Goal: Find specific fact: Find specific fact

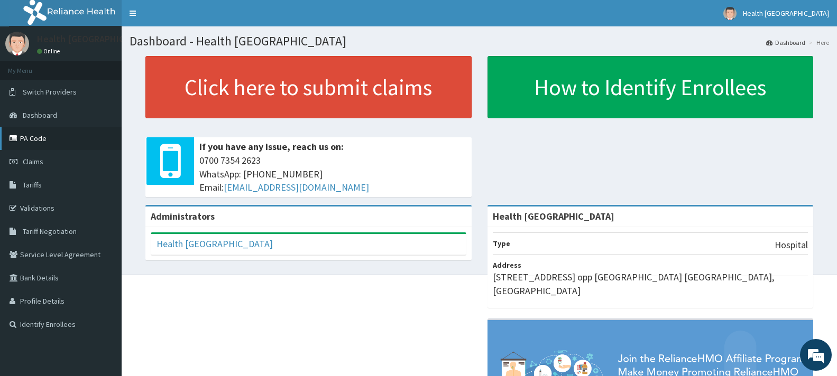
click at [36, 136] on link "PA Code" at bounding box center [61, 138] width 122 height 23
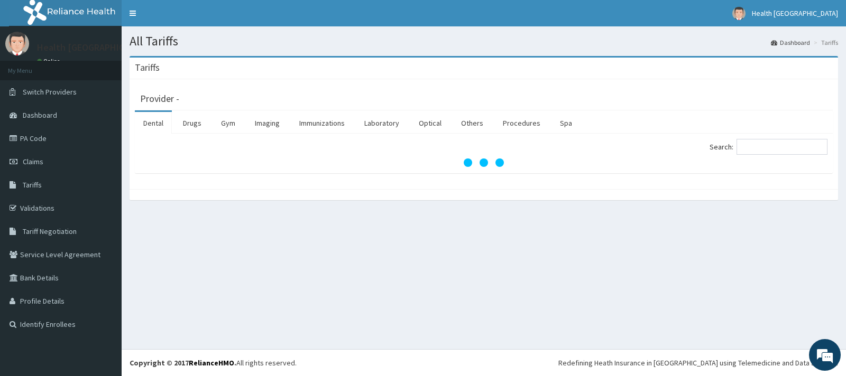
click at [186, 122] on link "Drugs" at bounding box center [191, 123] width 35 height 22
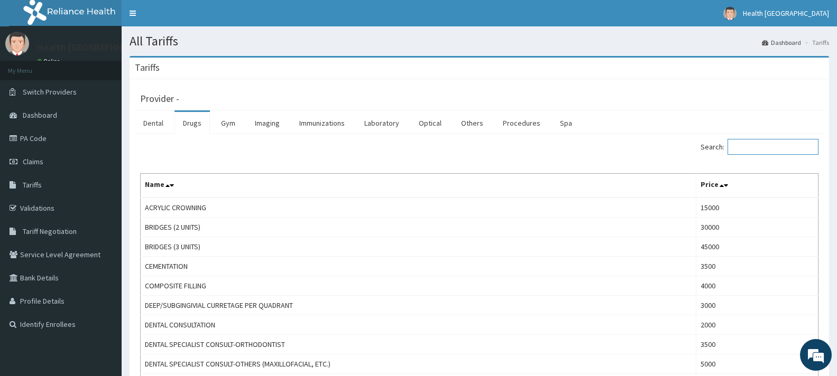
click at [738, 150] on input "Search:" at bounding box center [772, 147] width 91 height 16
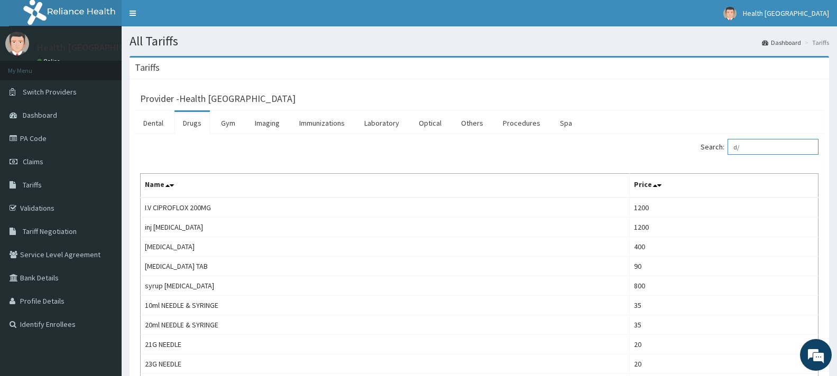
type input "d/w"
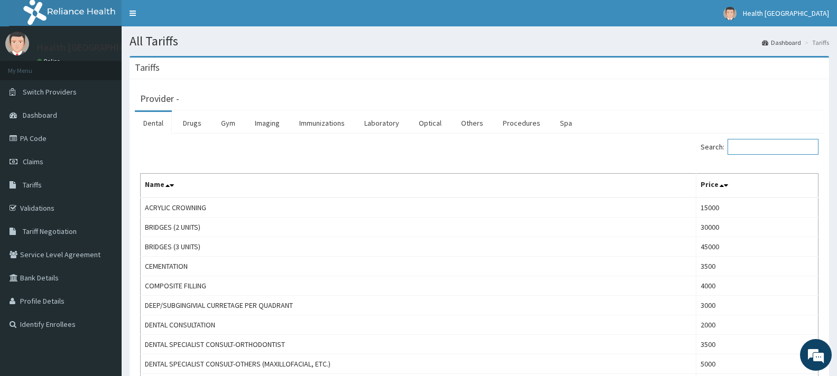
click at [770, 146] on input "Search:" at bounding box center [772, 147] width 91 height 16
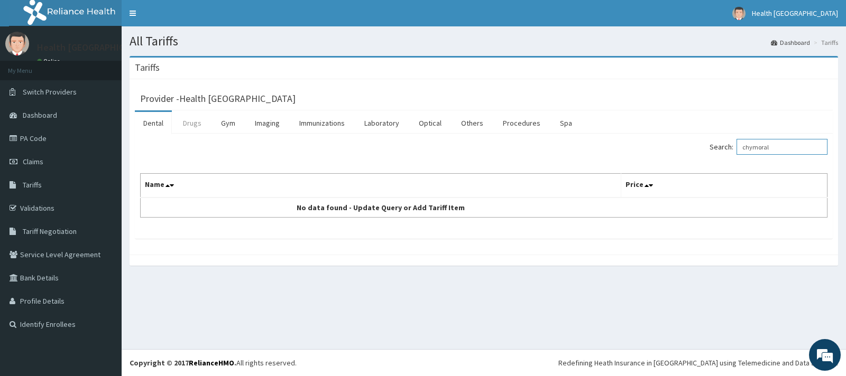
type input "chymoral"
click at [188, 120] on link "Drugs" at bounding box center [191, 123] width 35 height 22
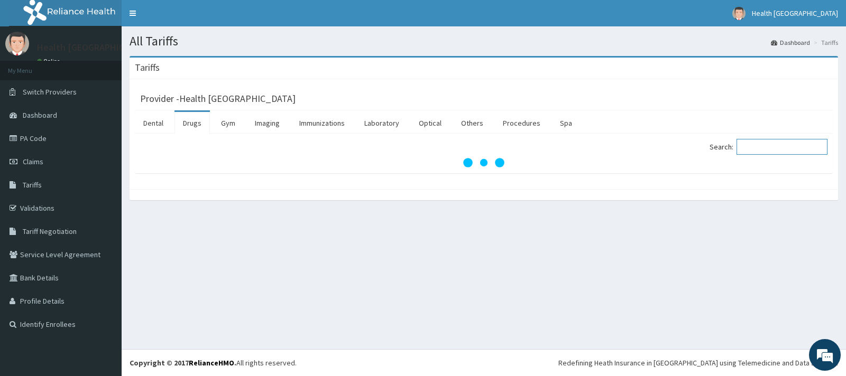
click at [791, 151] on input "Search:" at bounding box center [781, 147] width 91 height 16
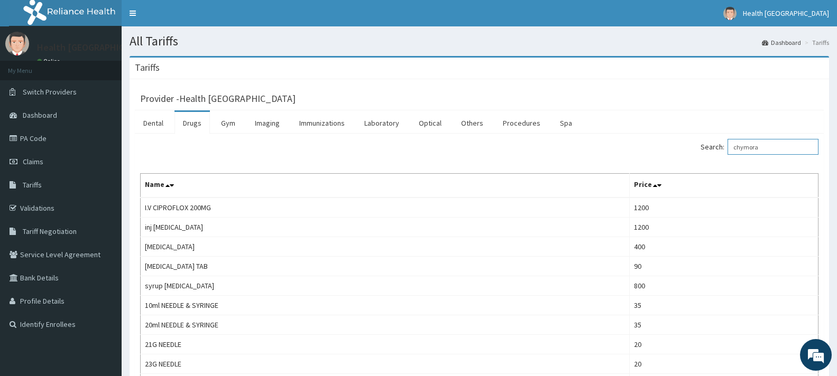
type input "chymoral"
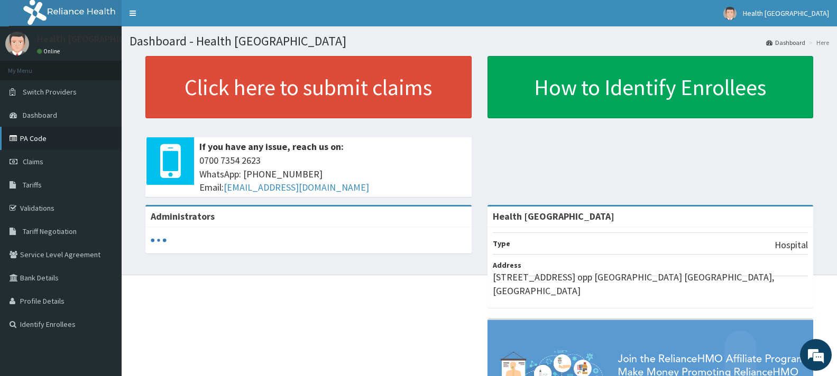
click at [35, 136] on link "PA Code" at bounding box center [61, 138] width 122 height 23
